Goal: Obtain resource: Obtain resource

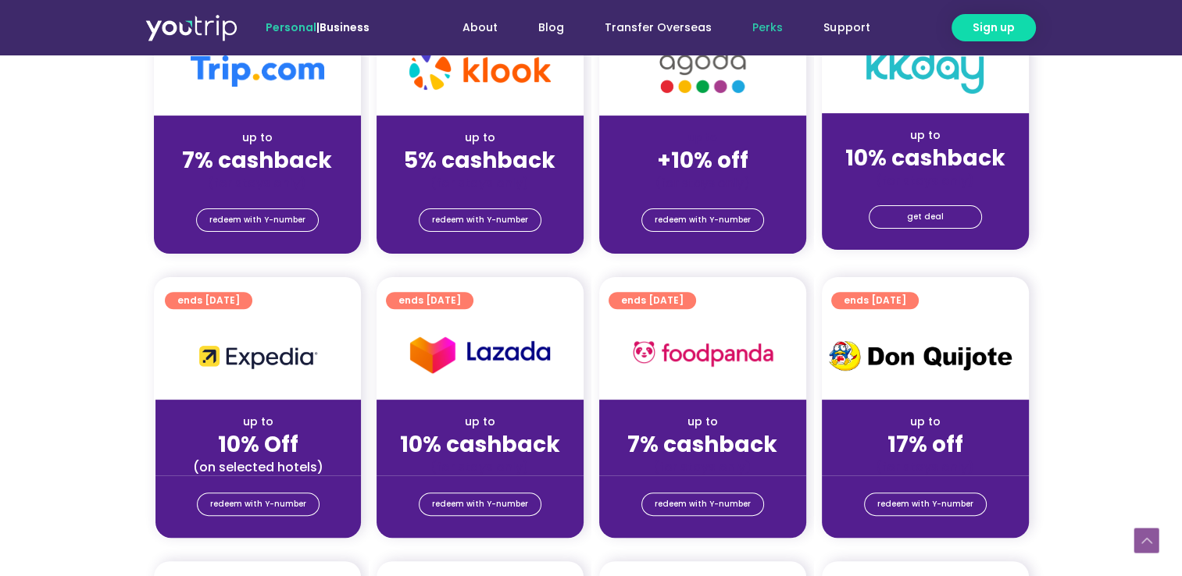
scroll to position [454, 0]
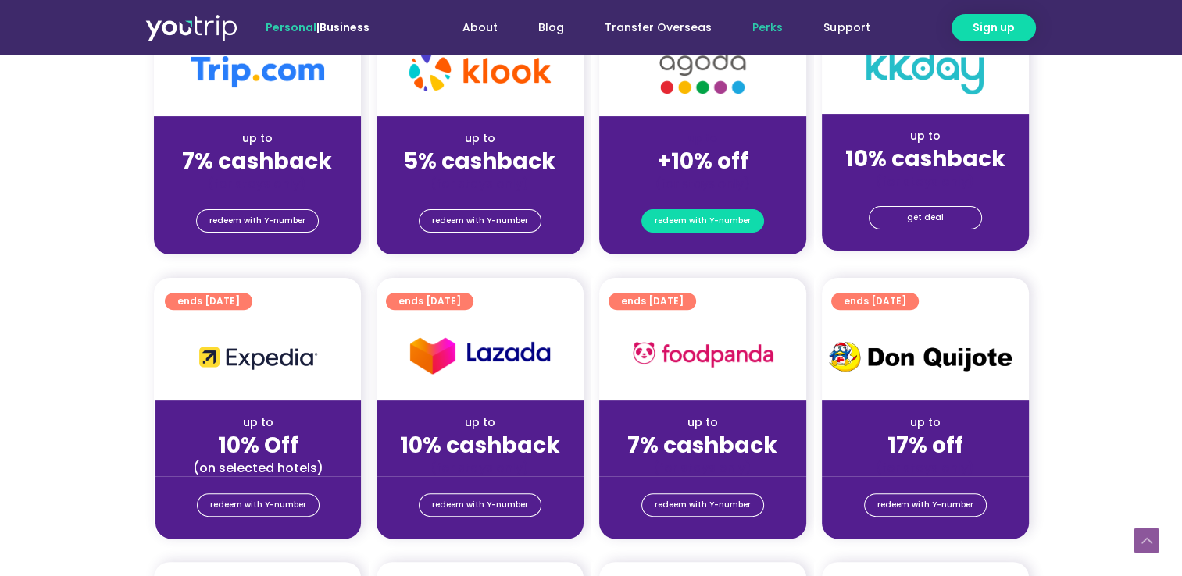
click at [715, 223] on span "redeem with Y-number" at bounding box center [702, 221] width 96 height 22
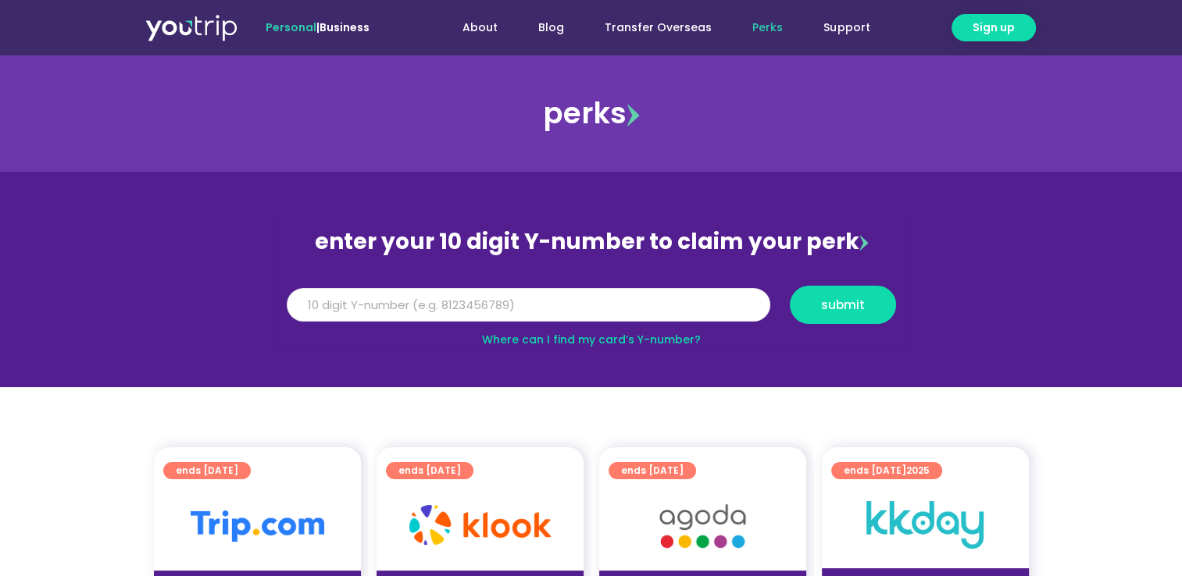
drag, startPoint x: 575, startPoint y: 289, endPoint x: 506, endPoint y: 304, distance: 70.3
click at [506, 304] on input "Y Number" at bounding box center [528, 305] width 483 height 34
type input "8159491392"
click at [829, 301] on span "submit" at bounding box center [843, 305] width 44 height 12
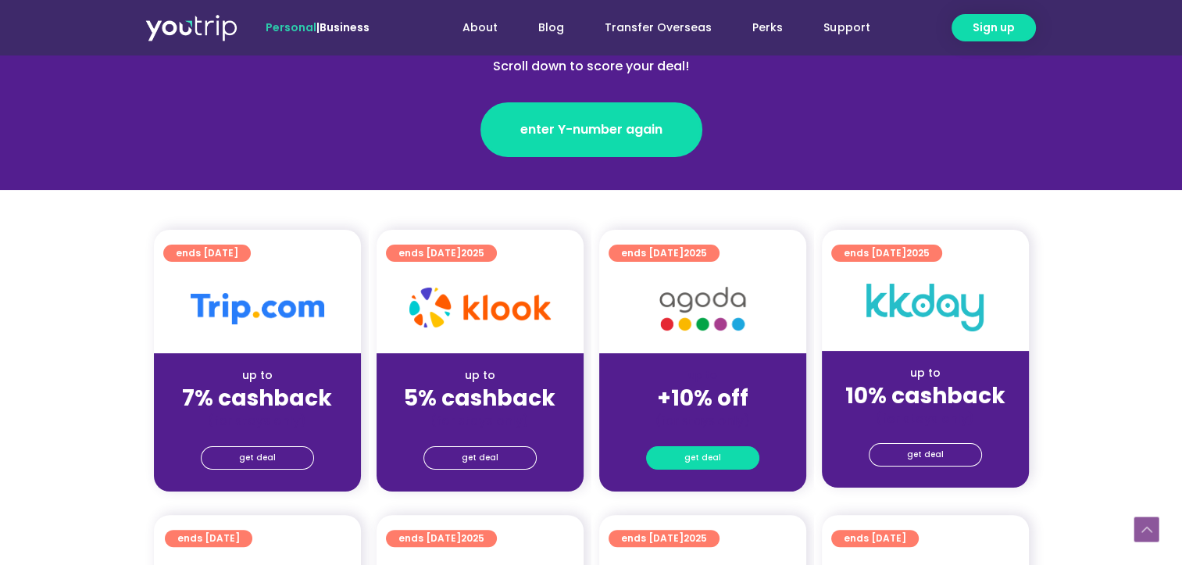
scroll to position [237, 0]
click at [737, 454] on link "get deal" at bounding box center [702, 457] width 113 height 23
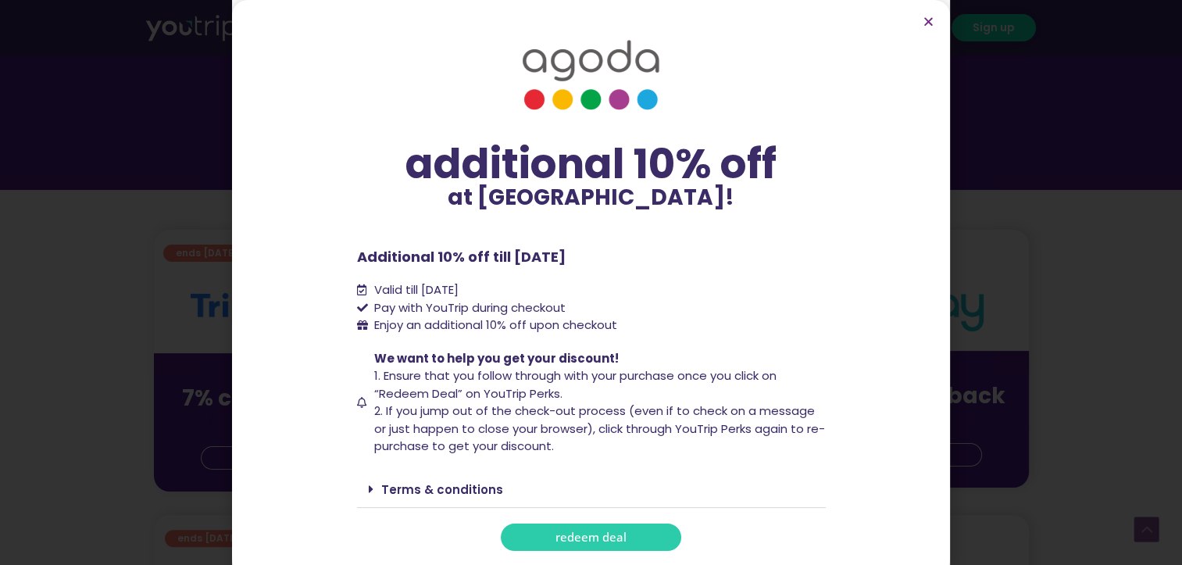
click at [601, 533] on span "redeem deal" at bounding box center [590, 537] width 71 height 12
